Goal: Book appointment/travel/reservation

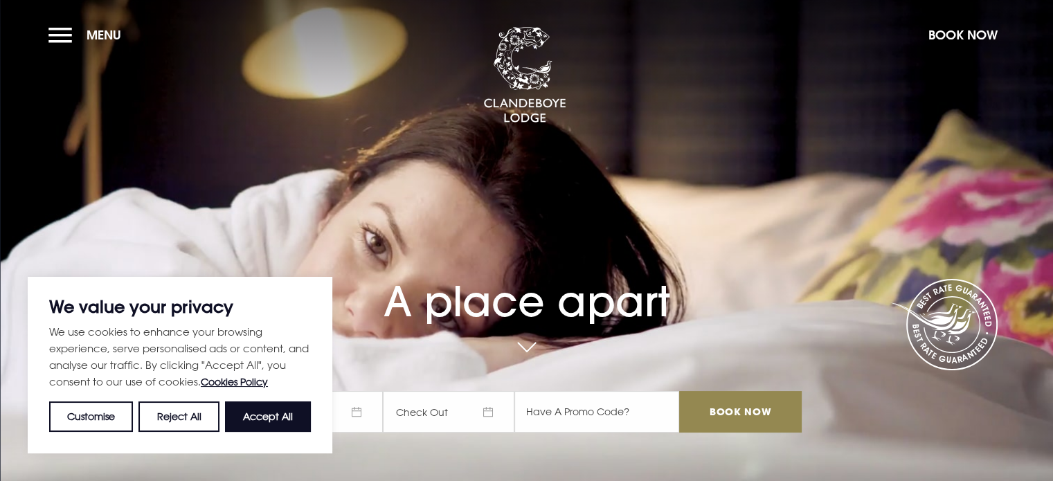
click at [255, 418] on button "Accept All" at bounding box center [268, 417] width 86 height 30
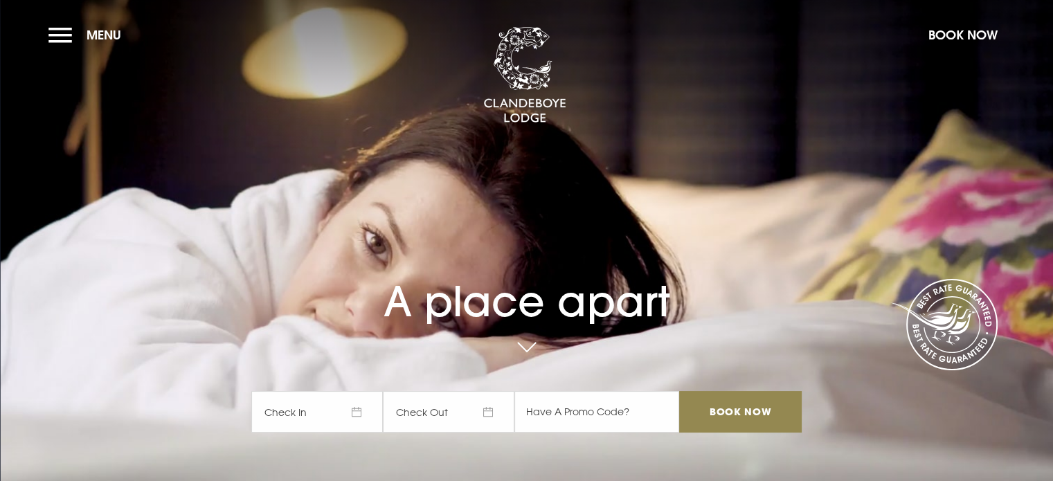
checkbox input "true"
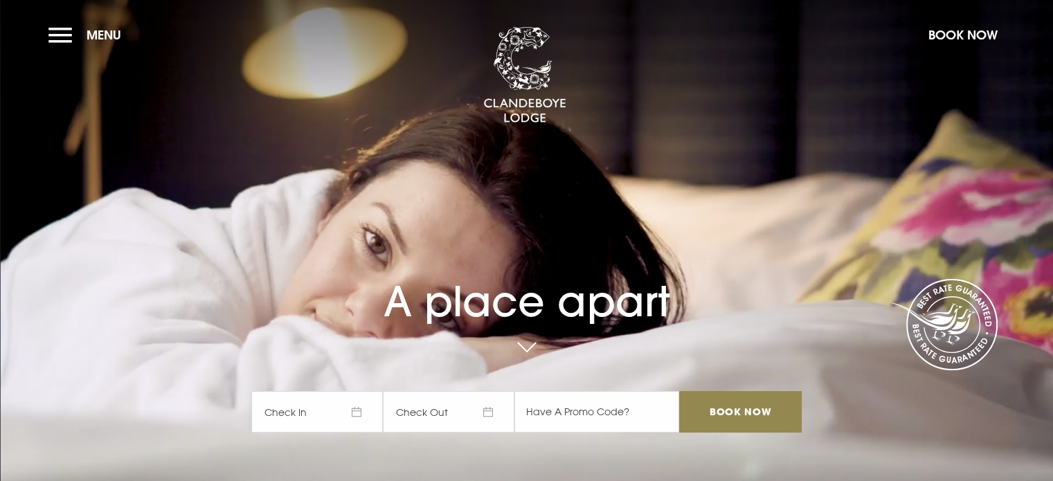
click at [305, 418] on span "Check In" at bounding box center [317, 412] width 132 height 42
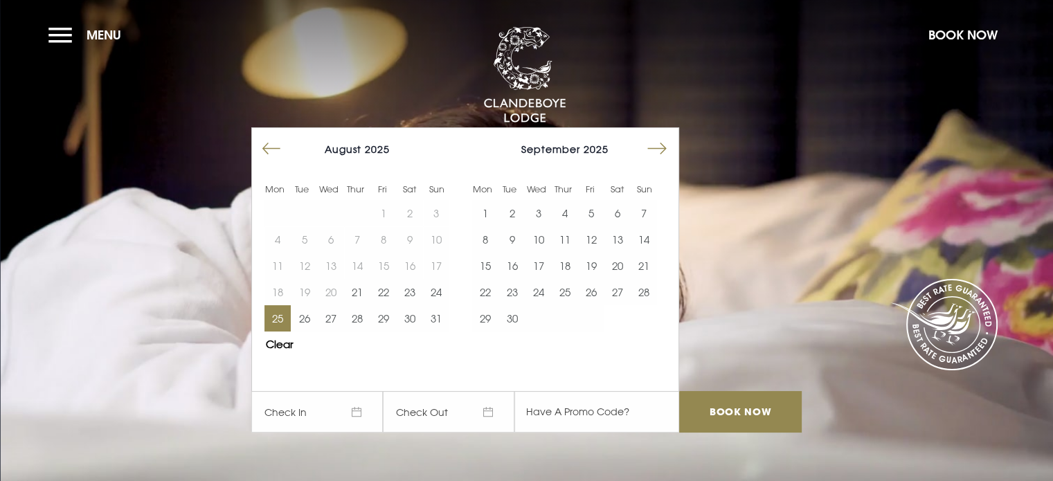
click at [288, 319] on button "25" at bounding box center [277, 318] width 26 height 26
click at [395, 321] on button "29" at bounding box center [383, 318] width 26 height 26
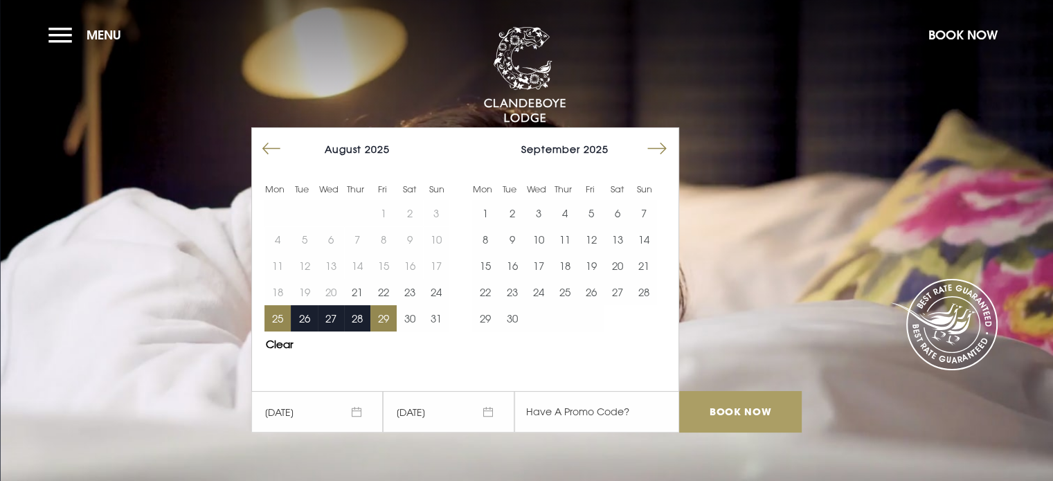
click at [721, 409] on input "Book Now" at bounding box center [740, 412] width 122 height 42
